Goal: Navigation & Orientation: Find specific page/section

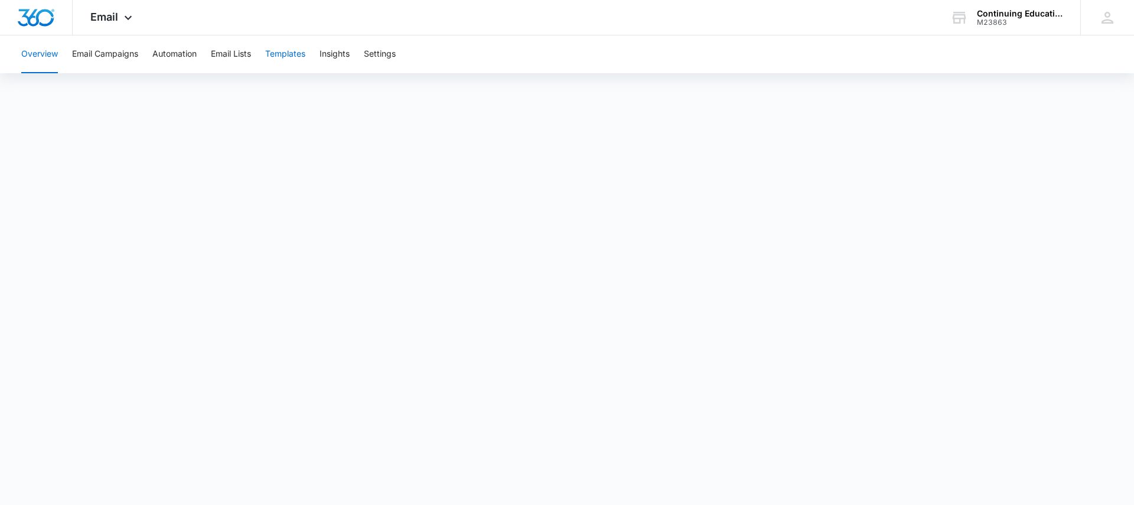
click at [301, 58] on button "Templates" at bounding box center [285, 54] width 40 height 38
click at [45, 55] on button "Overview" at bounding box center [39, 54] width 37 height 38
click at [113, 50] on button "Email Campaigns" at bounding box center [105, 54] width 66 height 38
click at [111, 14] on span "Email" at bounding box center [104, 17] width 28 height 12
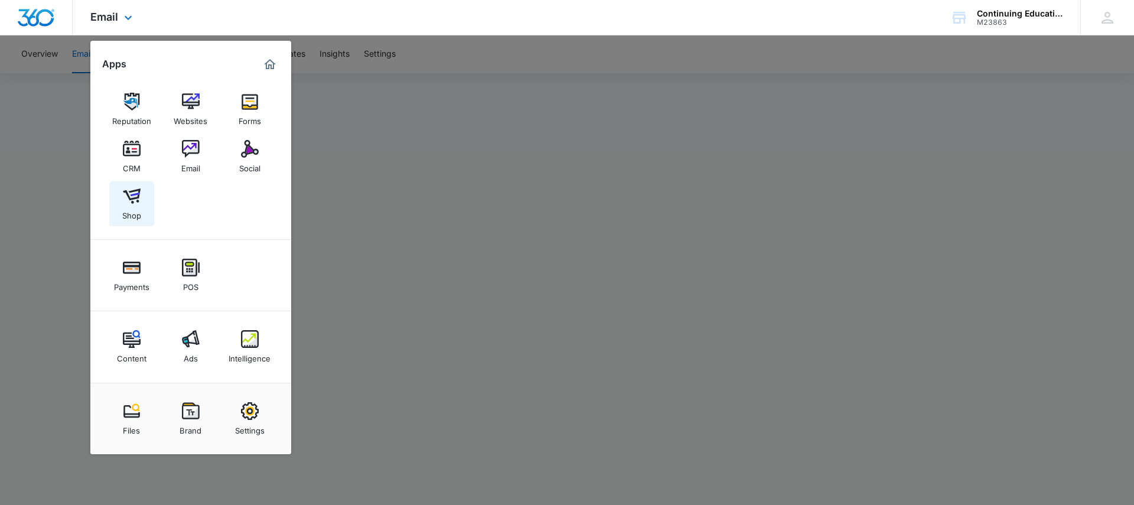
click at [131, 202] on img at bounding box center [132, 196] width 18 height 18
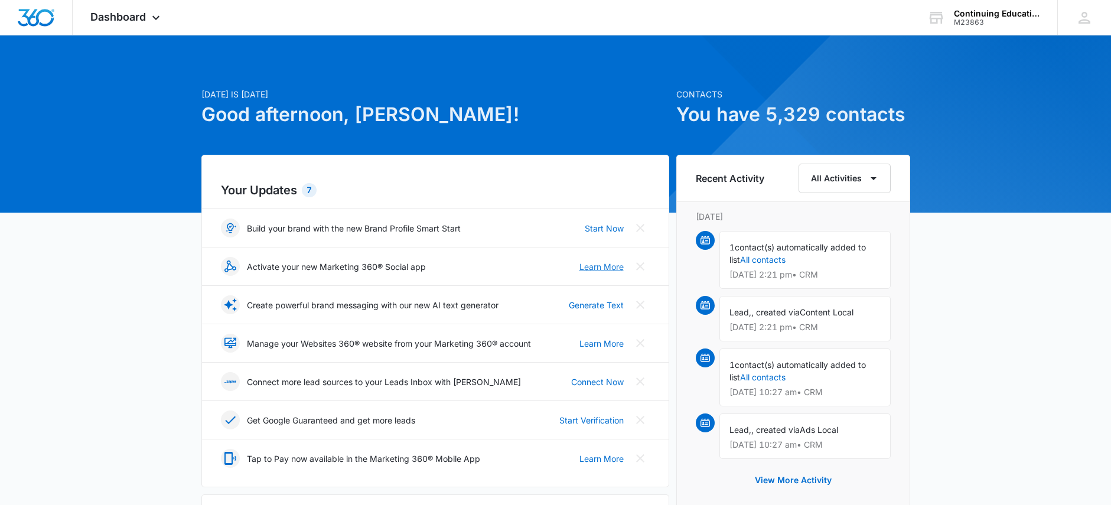
click at [611, 269] on link "Learn More" at bounding box center [602, 267] width 44 height 12
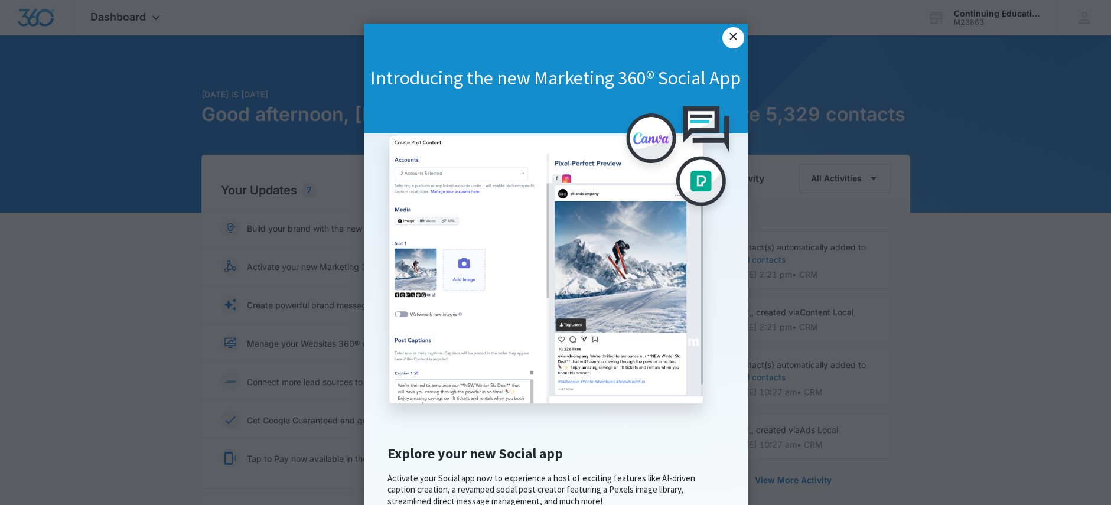
click at [723, 32] on link "×" at bounding box center [733, 37] width 21 height 21
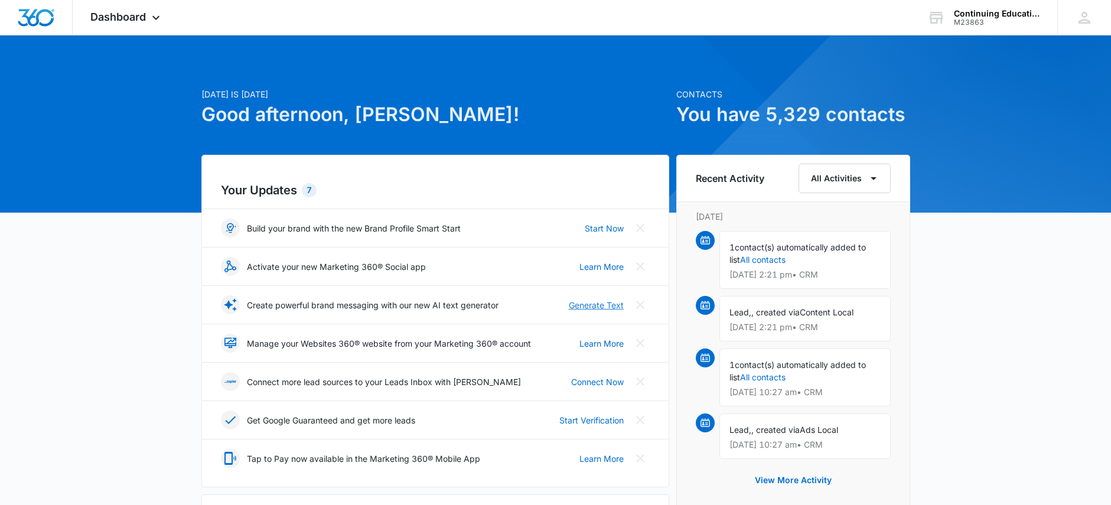
click at [599, 301] on link "Generate Text" at bounding box center [596, 305] width 55 height 12
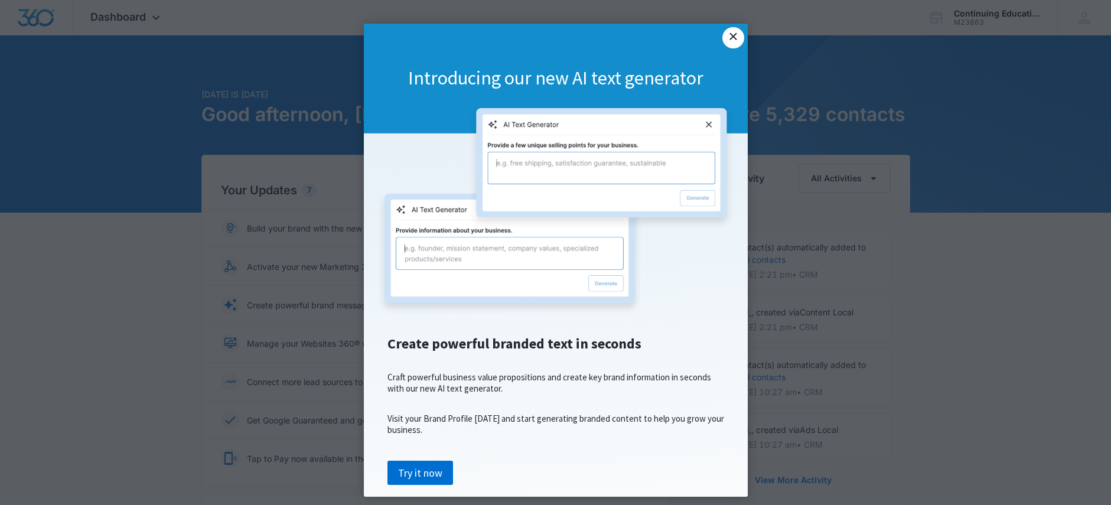
click at [723, 36] on link "×" at bounding box center [733, 37] width 21 height 21
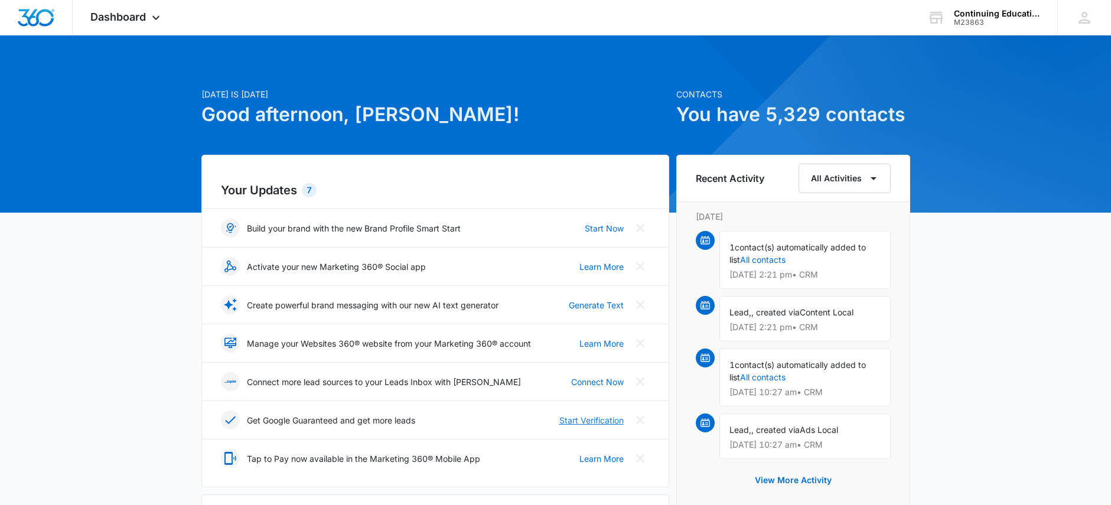
click at [607, 419] on link "Start Verification" at bounding box center [592, 420] width 64 height 12
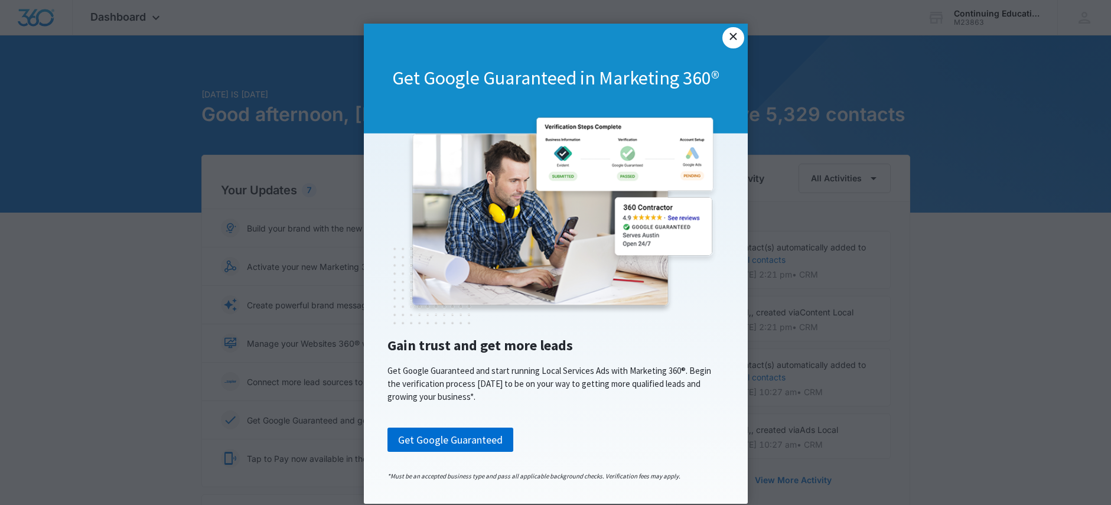
click at [723, 31] on link "×" at bounding box center [733, 37] width 21 height 21
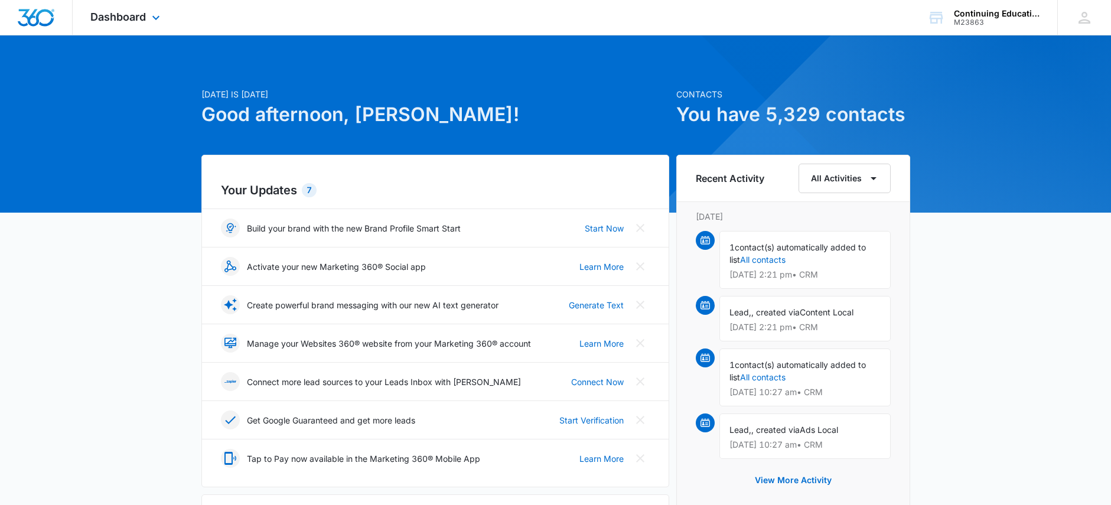
click at [120, 6] on div "Dashboard Apps Reputation Websites Forms CRM Email Social Shop Payments POS Con…" at bounding box center [127, 17] width 108 height 35
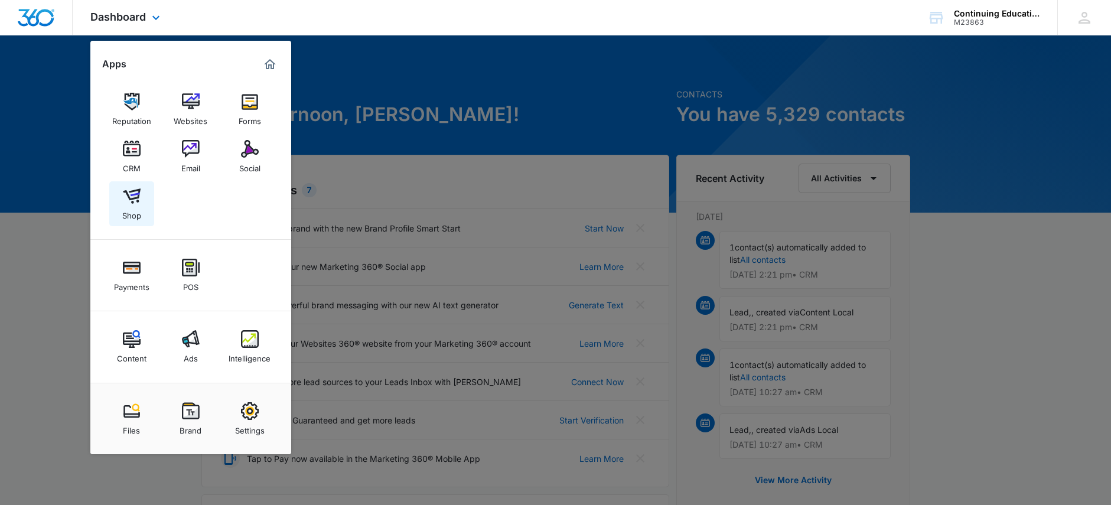
click at [129, 200] on img at bounding box center [132, 196] width 18 height 18
